Goal: Information Seeking & Learning: Learn about a topic

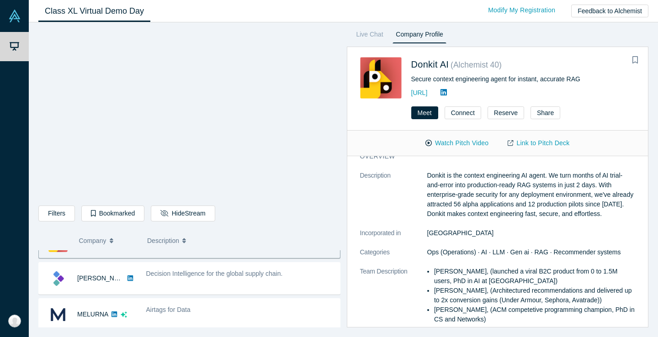
scroll to position [27, 0]
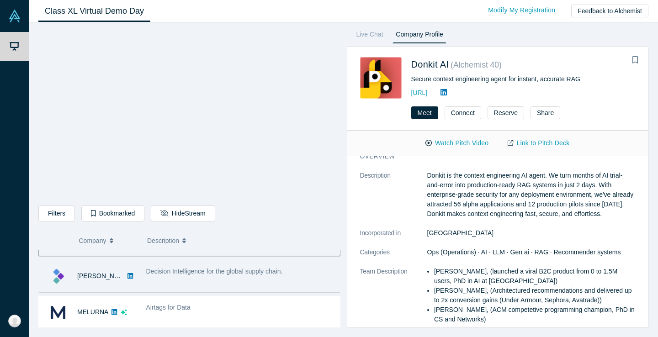
click at [269, 267] on div "Decision Intelligence for the global supply chain." at bounding box center [240, 272] width 189 height 10
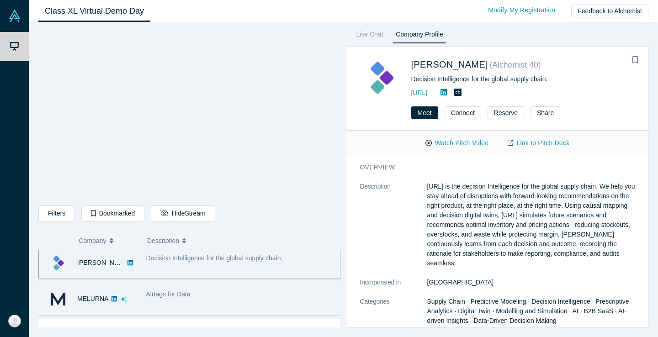
scroll to position [40, 0]
click at [270, 295] on div "Airtags for Data" at bounding box center [240, 294] width 189 height 10
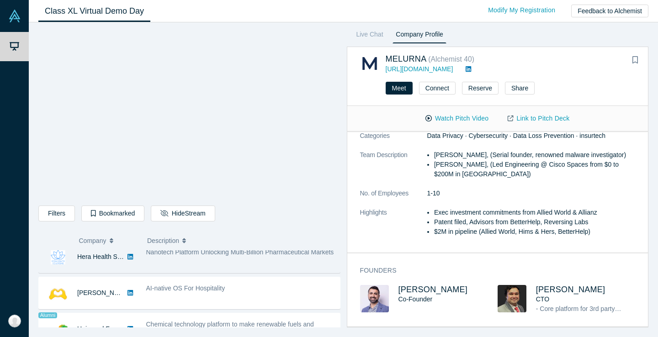
scroll to position [472, 0]
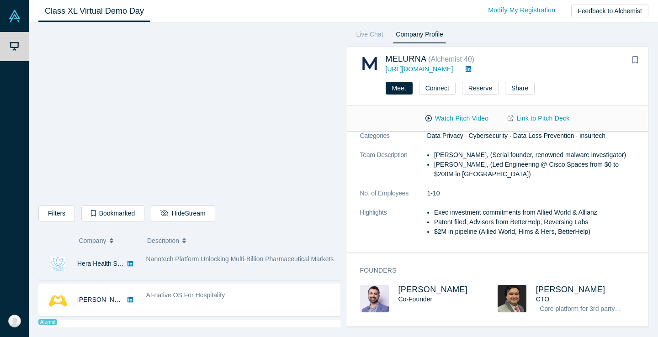
click at [267, 264] on div "Nanotech Platform Unlocking Multi-Billion Pharmaceutical Markets" at bounding box center [240, 260] width 189 height 10
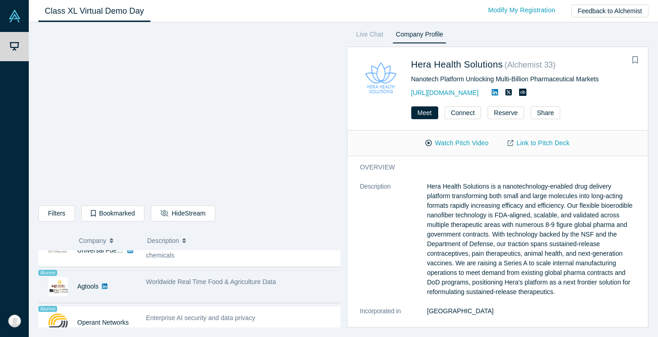
scroll to position [557, 0]
click at [271, 285] on span "Worldwide Real Time Food & Agriculture Data" at bounding box center [211, 282] width 130 height 7
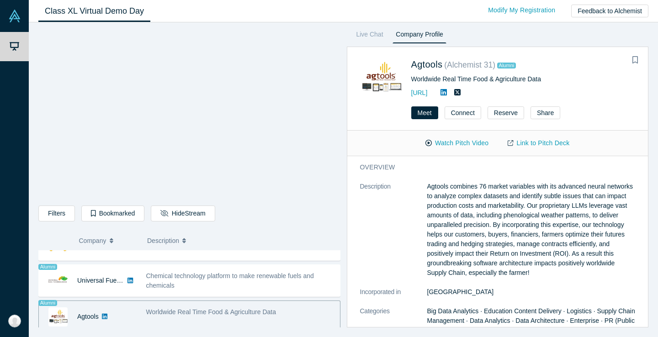
scroll to position [499, 0]
